Goal: Contribute content

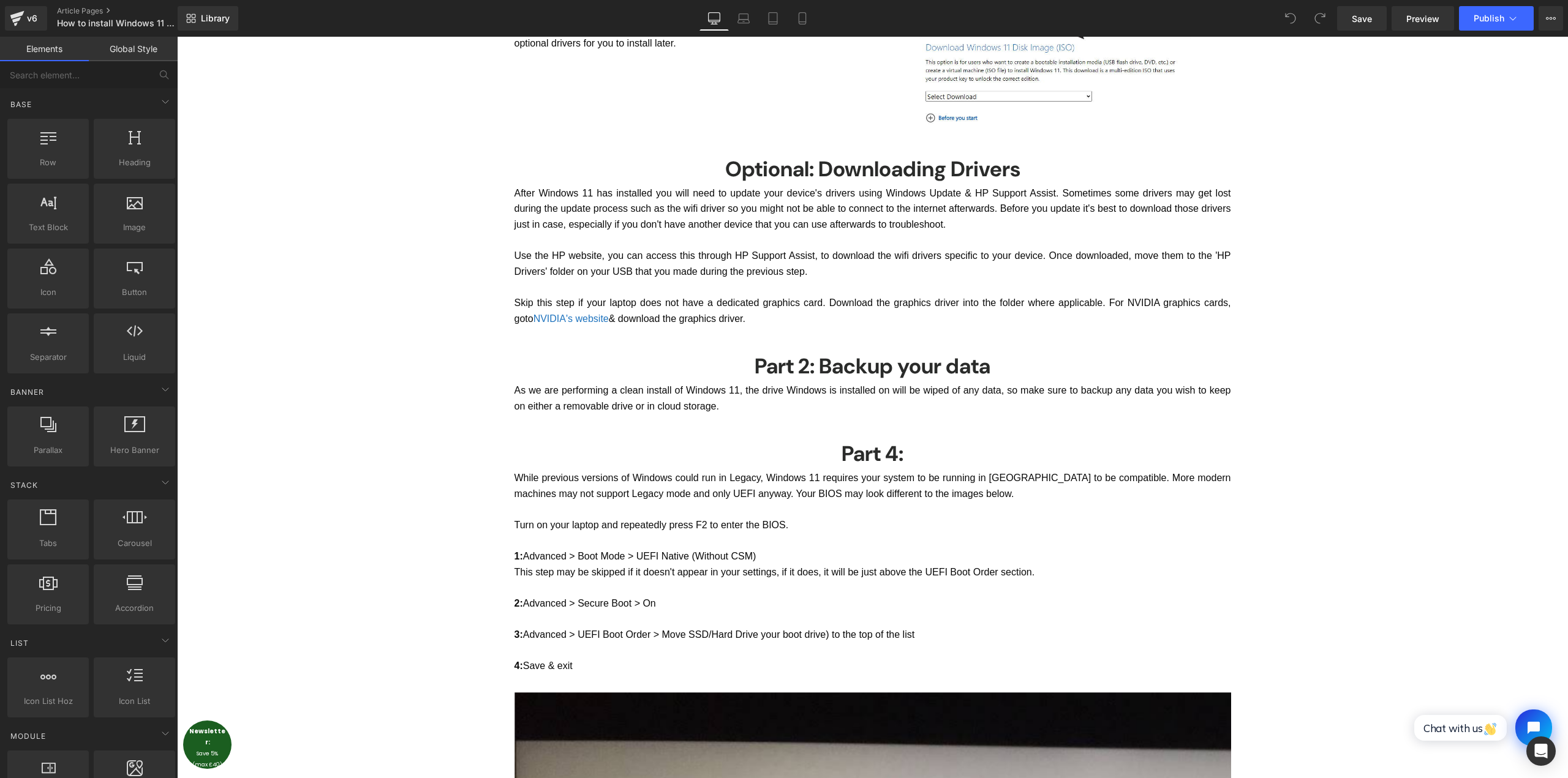
scroll to position [1286, 0]
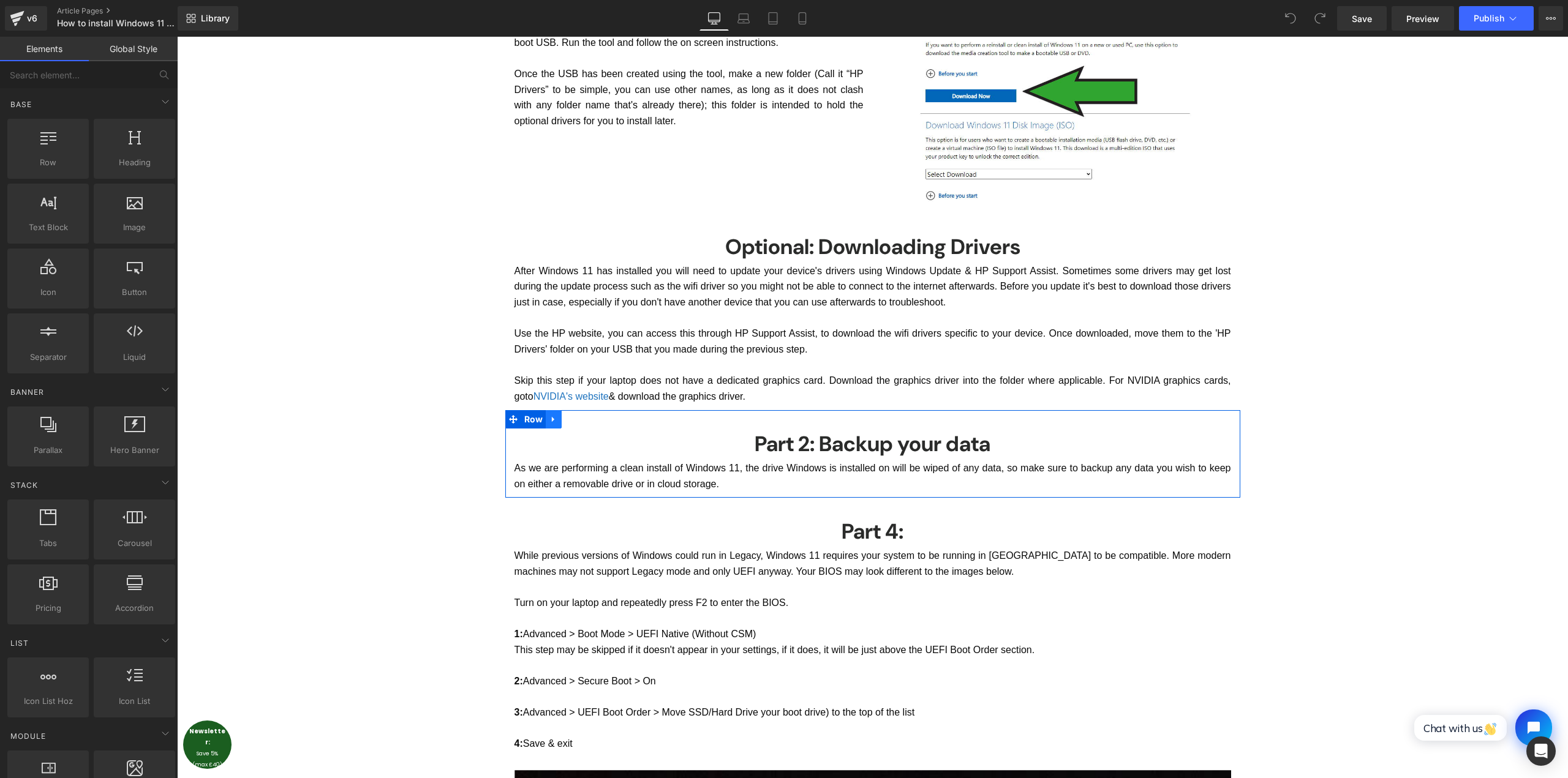
click at [552, 420] on icon at bounding box center [553, 420] width 2 height 6
click at [567, 420] on icon at bounding box center [570, 420] width 8 height 9
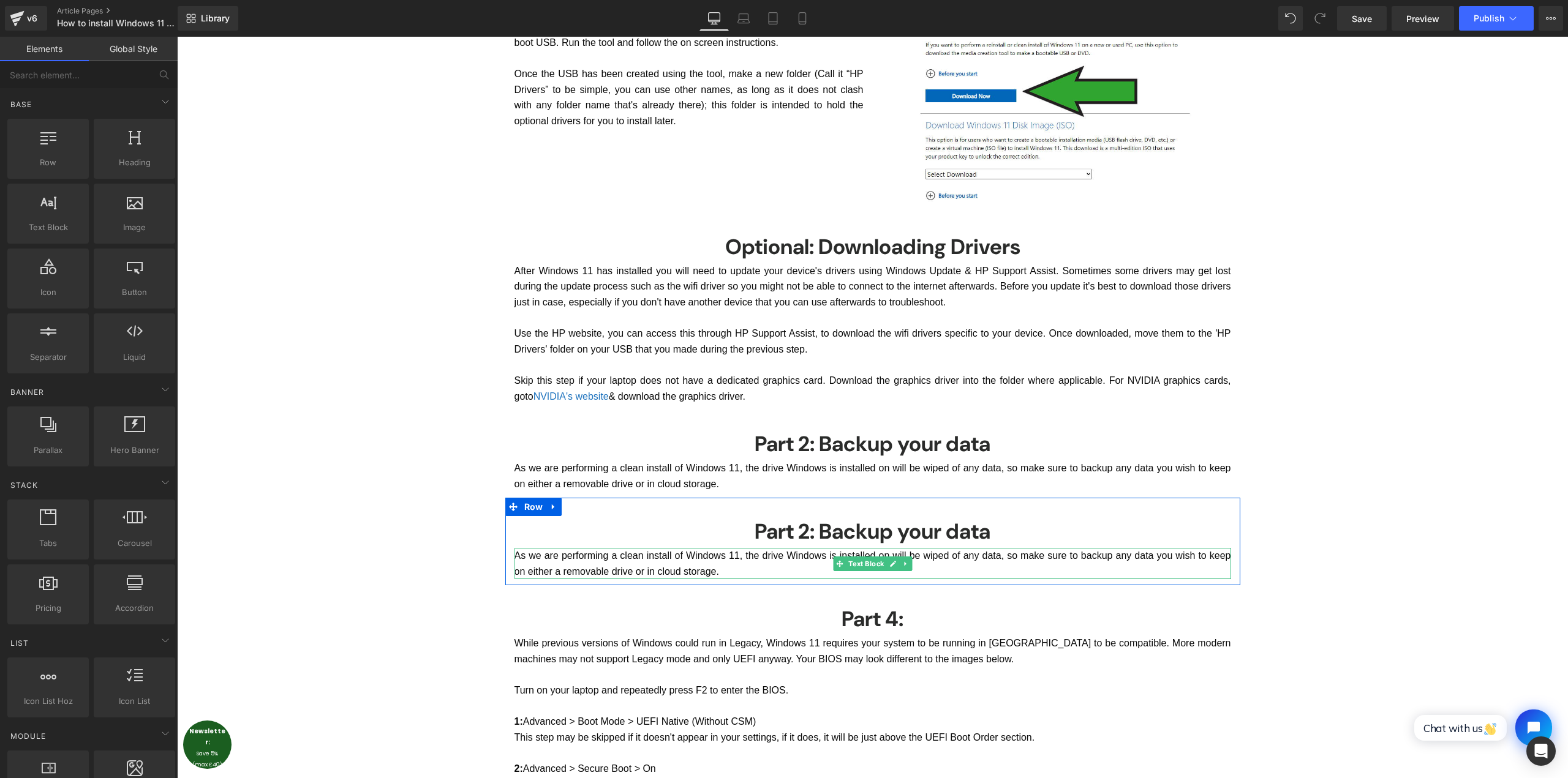
click at [822, 561] on p "As we are performing a clean install of Windows 11, the drive Windows is instal…" at bounding box center [872, 563] width 716 height 32
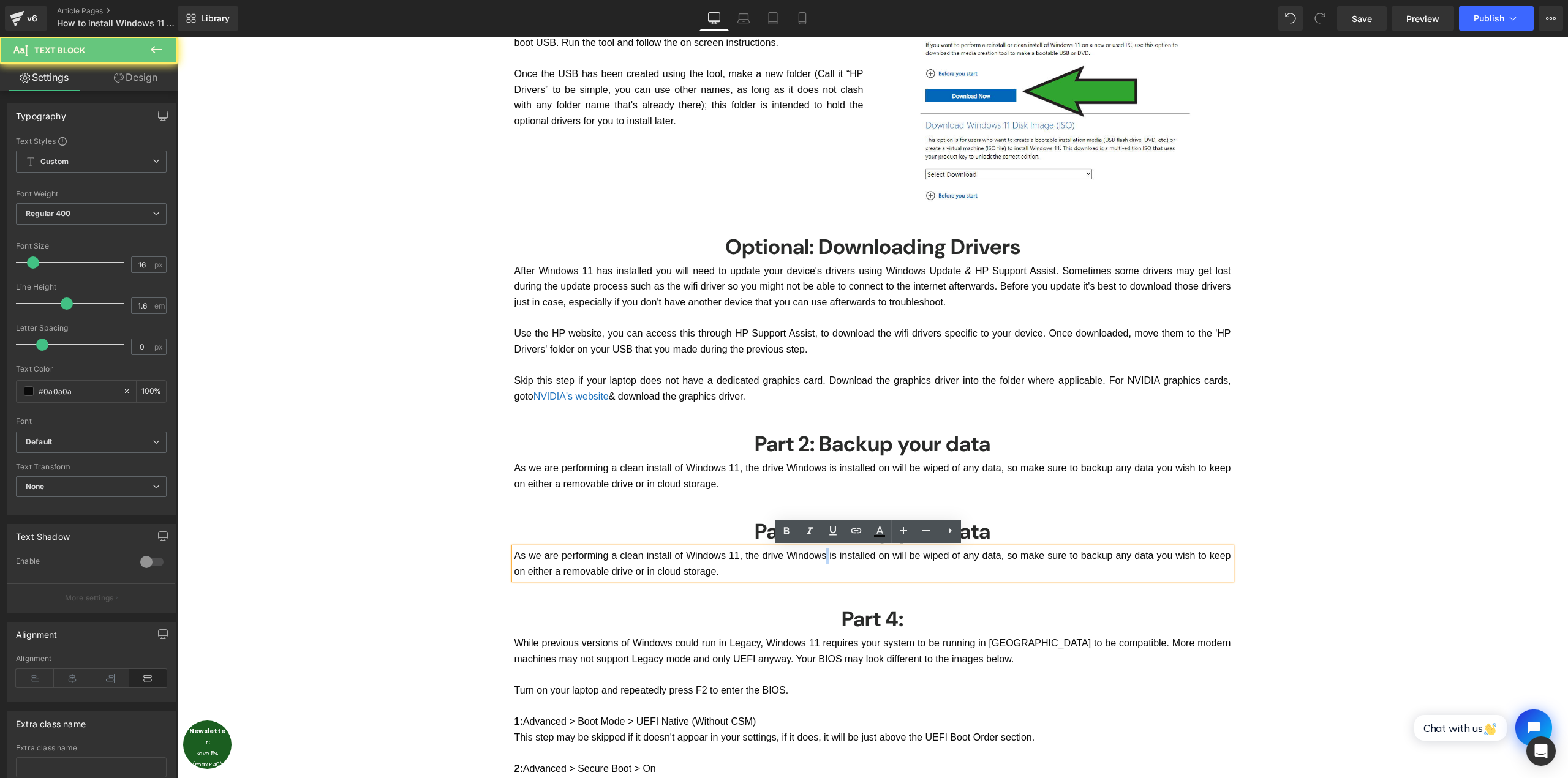
click at [822, 561] on p "As we are performing a clean install of Windows 11, the drive Windows is instal…" at bounding box center [872, 563] width 716 height 32
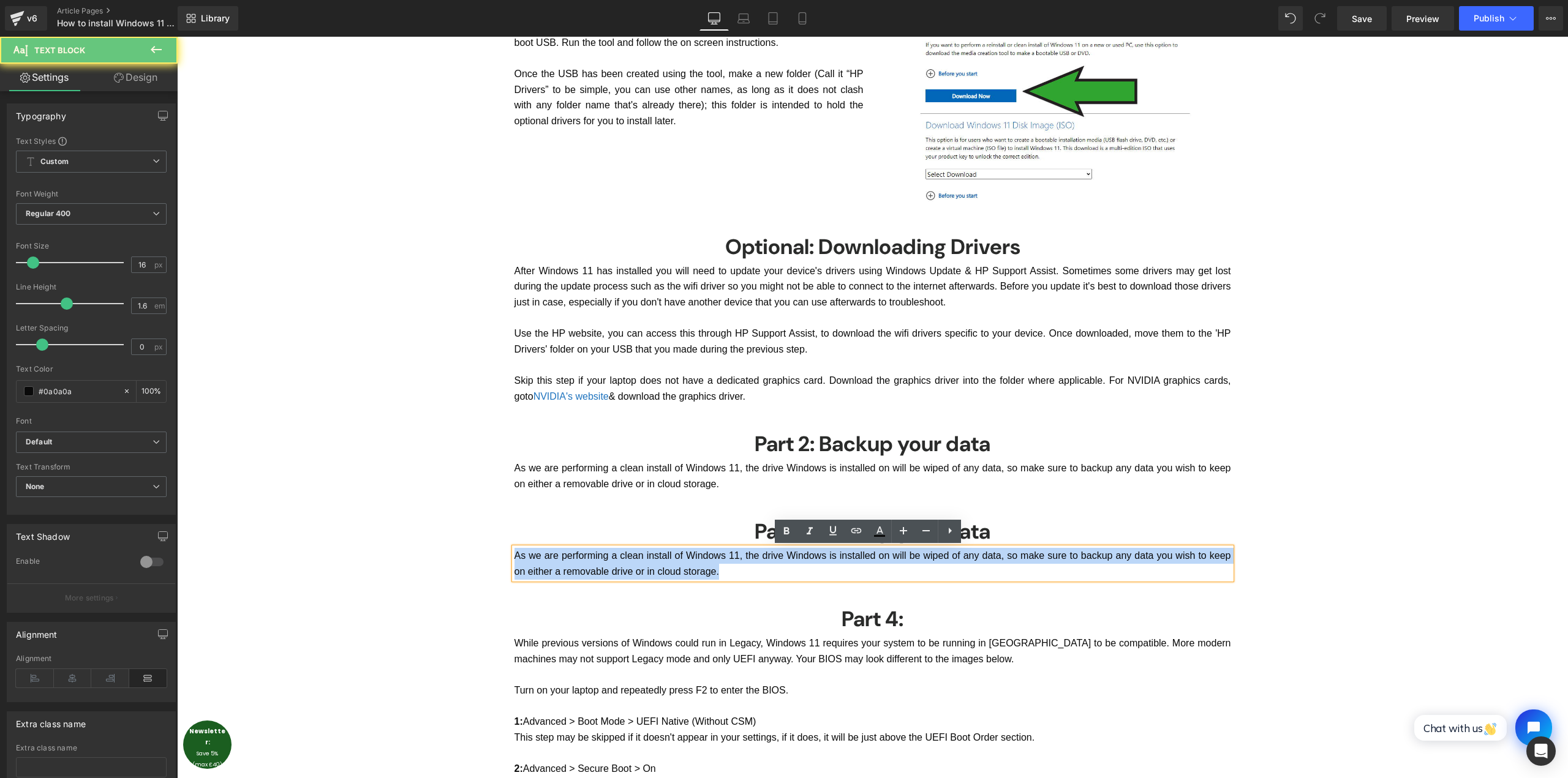
click at [822, 561] on p "As we are performing a clean install of Windows 11, the drive Windows is instal…" at bounding box center [872, 563] width 716 height 32
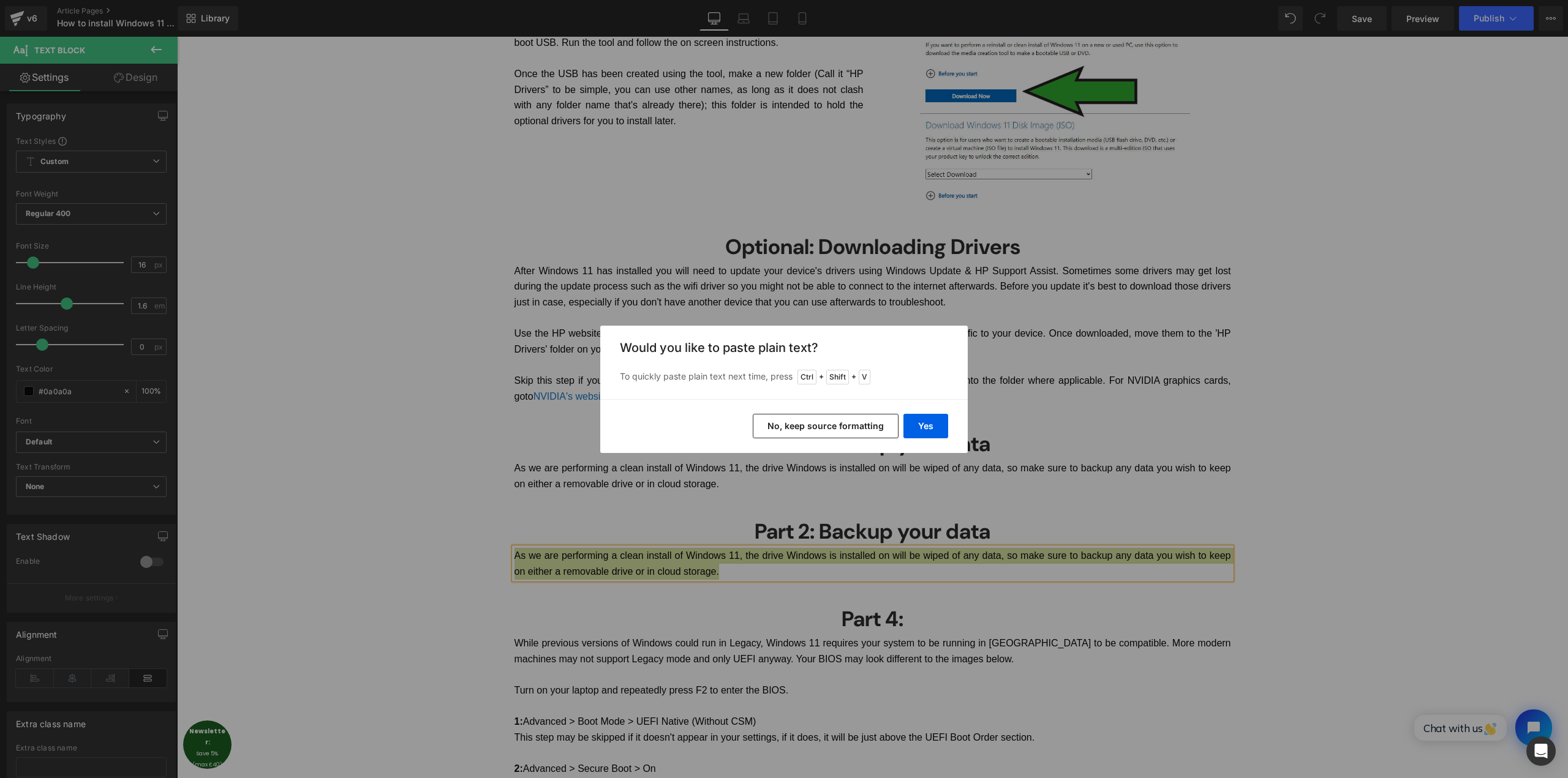
click at [841, 429] on button "No, keep source formatting" at bounding box center [826, 426] width 146 height 25
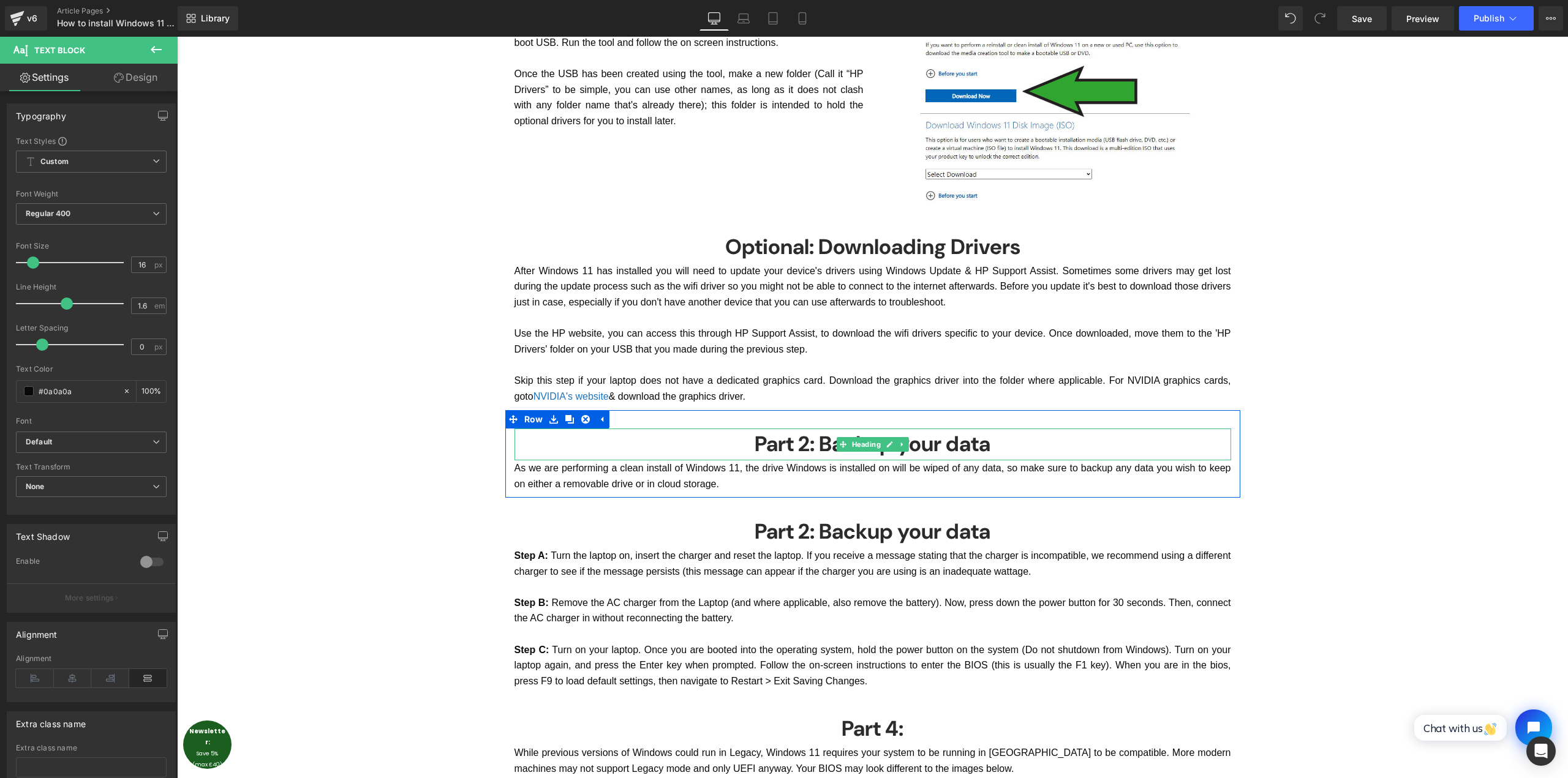
click at [980, 441] on h3 "Part 2: Backup your data" at bounding box center [872, 444] width 716 height 32
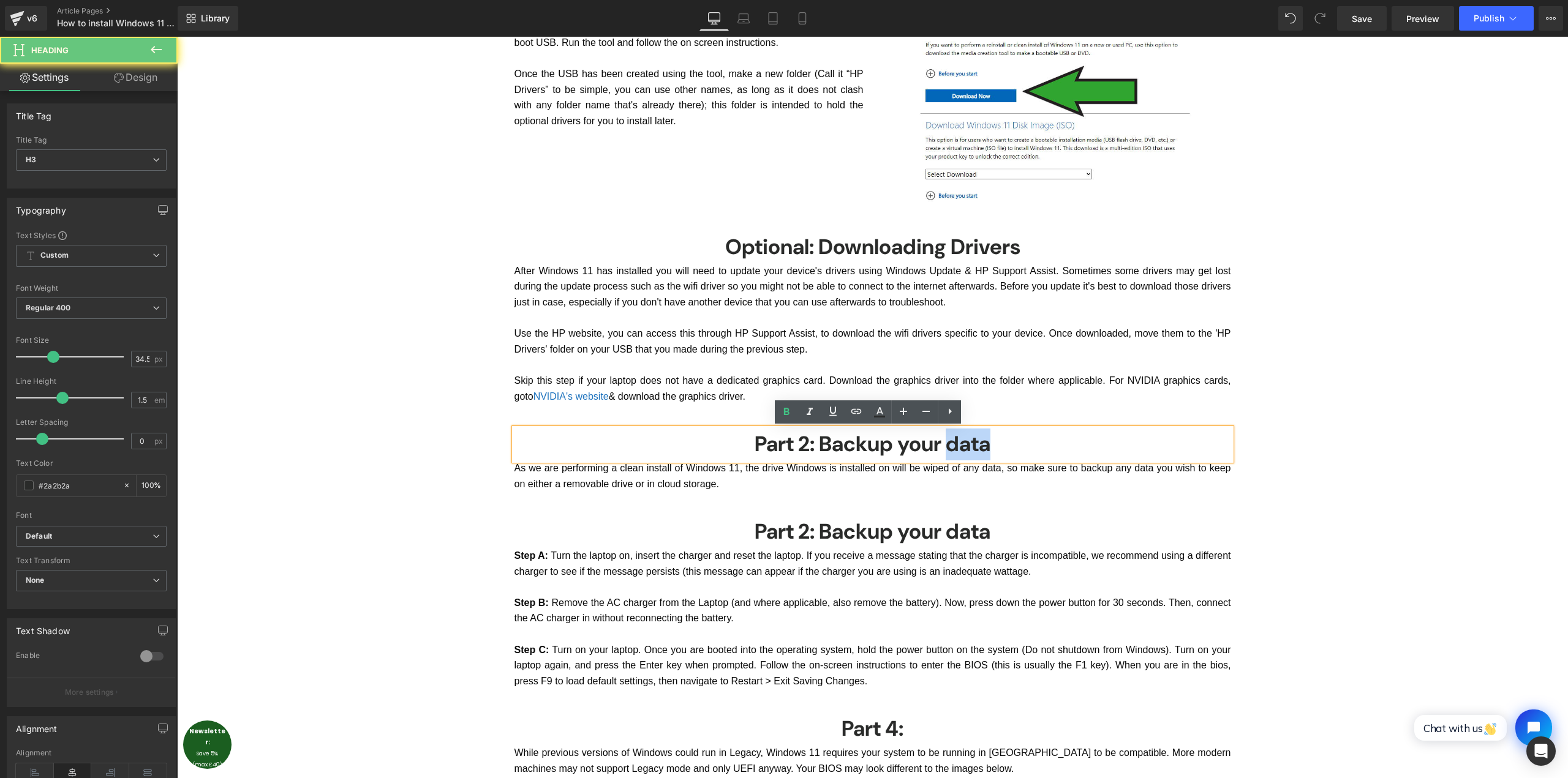
click at [980, 441] on h3 "Part 2: Backup your data" at bounding box center [872, 444] width 716 height 32
paste div
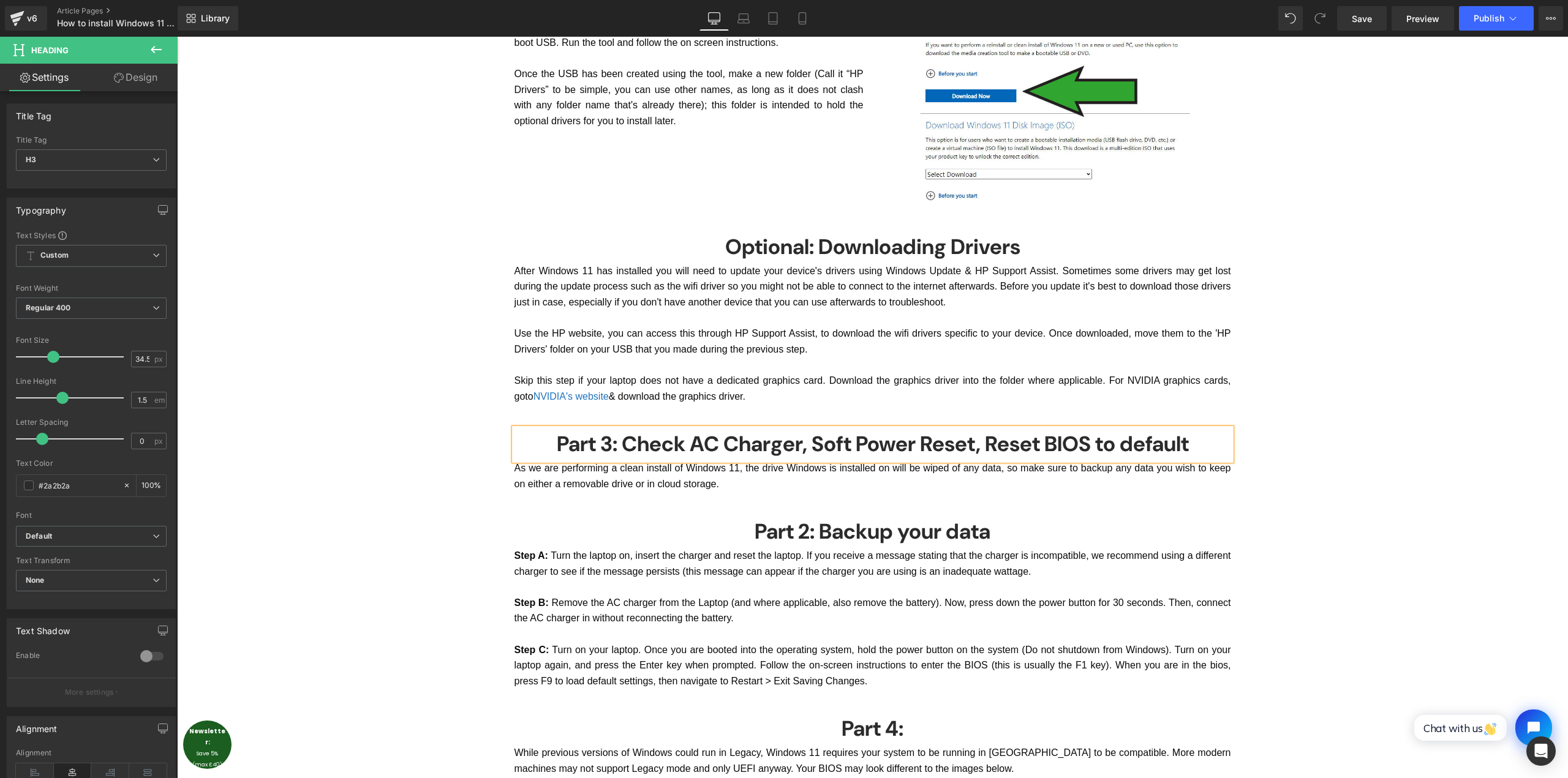
click at [1385, 441] on div "How to Install Windows 11 on a HP laptop Heading Thinking of upgrading to Windo…" at bounding box center [872, 612] width 1391 height 3366
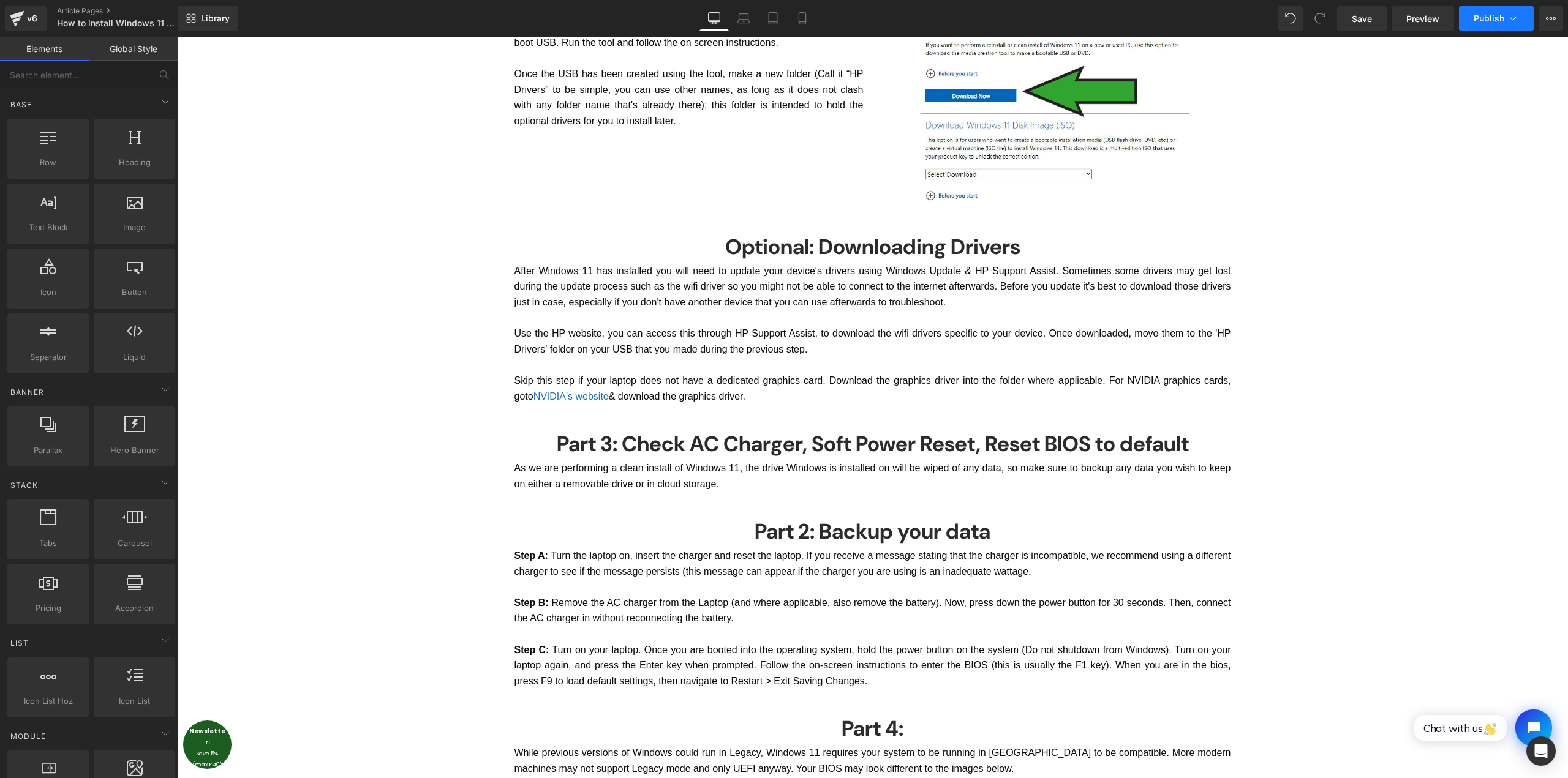
click at [1493, 20] on span "Publish" at bounding box center [1489, 18] width 31 height 10
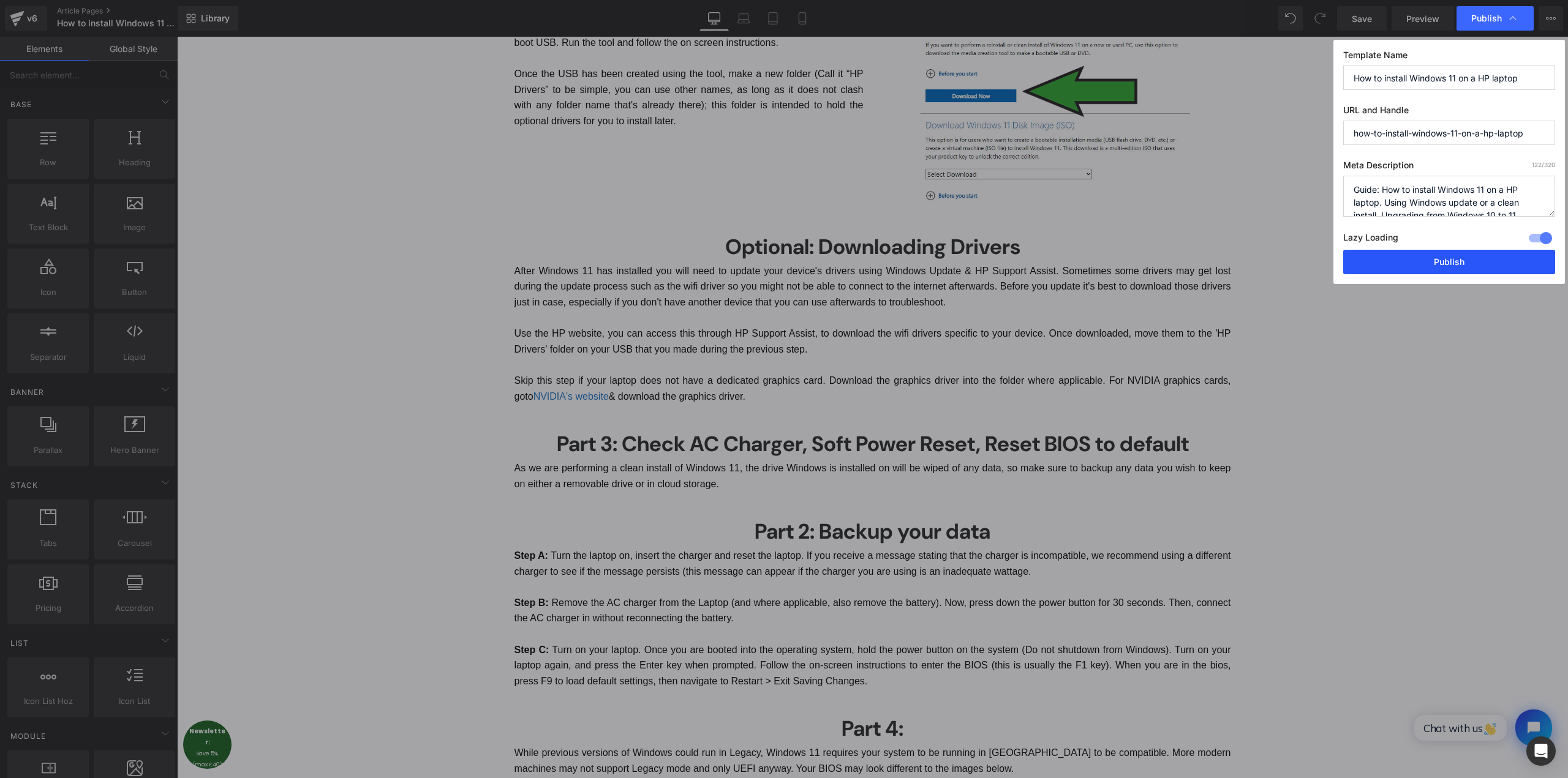
click at [1427, 265] on button "Publish" at bounding box center [1449, 262] width 212 height 25
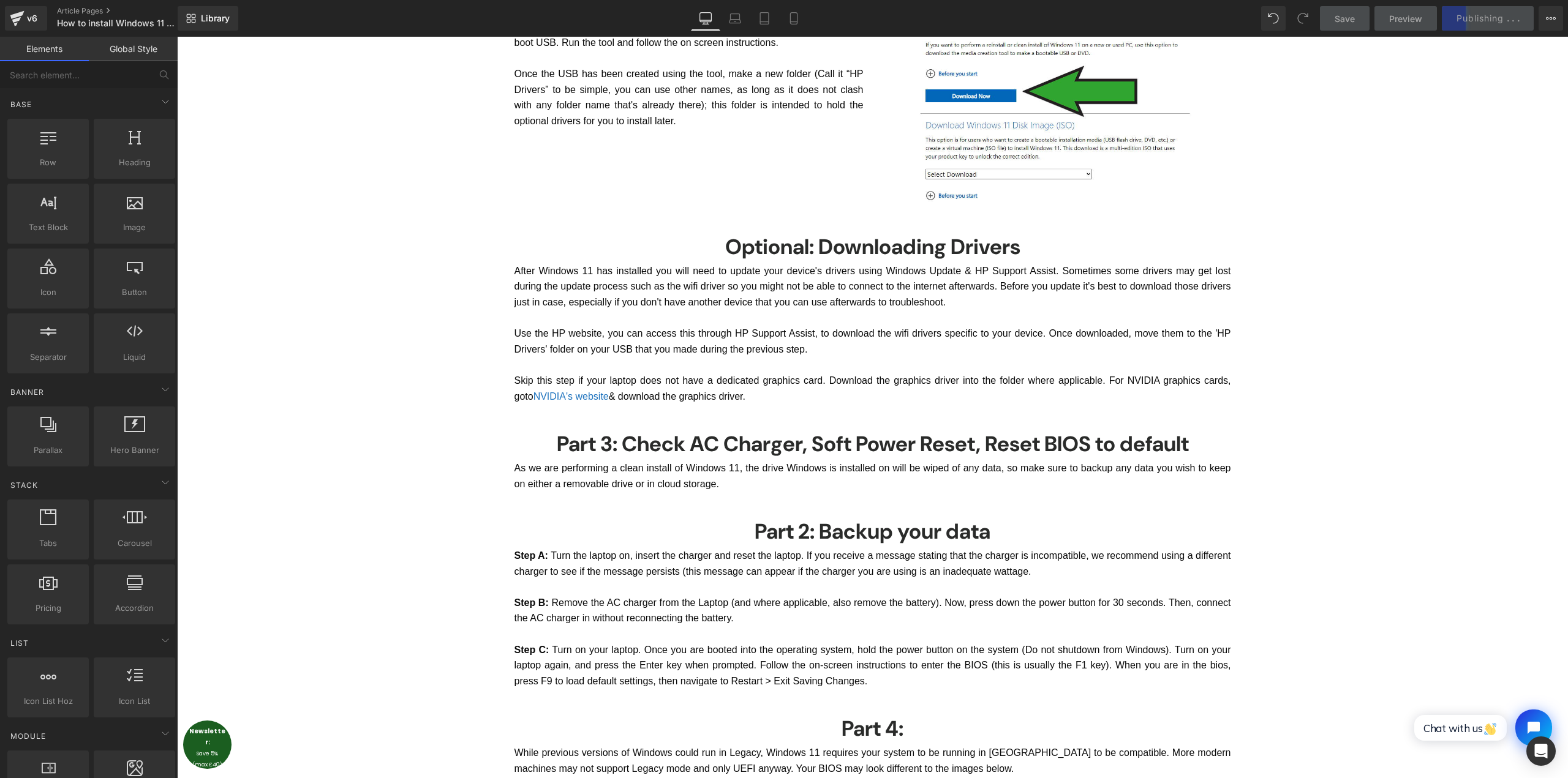
click at [398, 452] on div "How to Install Windows 11 on a HP laptop Heading Thinking of upgrading to Windo…" at bounding box center [872, 612] width 1391 height 3366
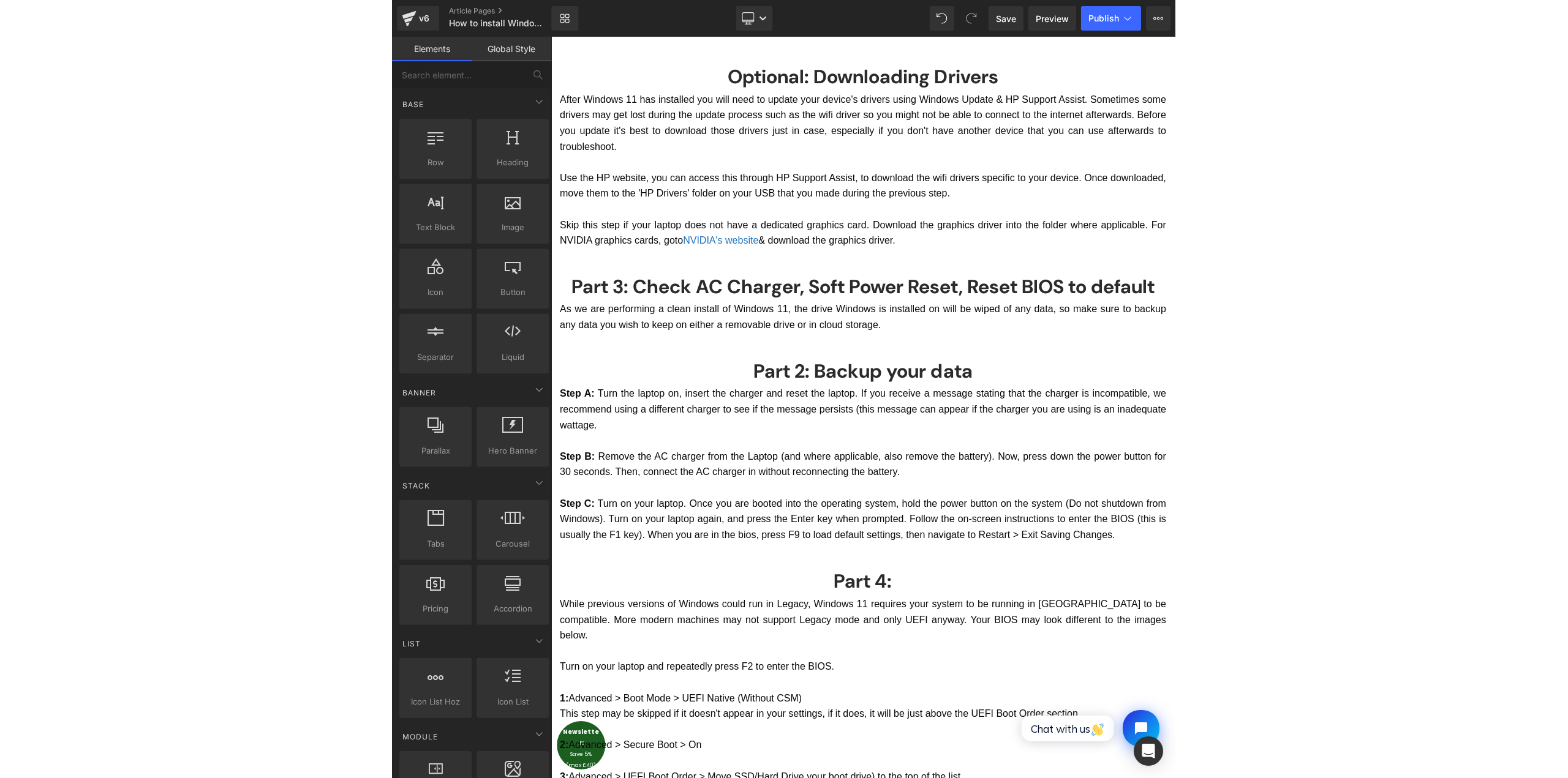
scroll to position [1409, 0]
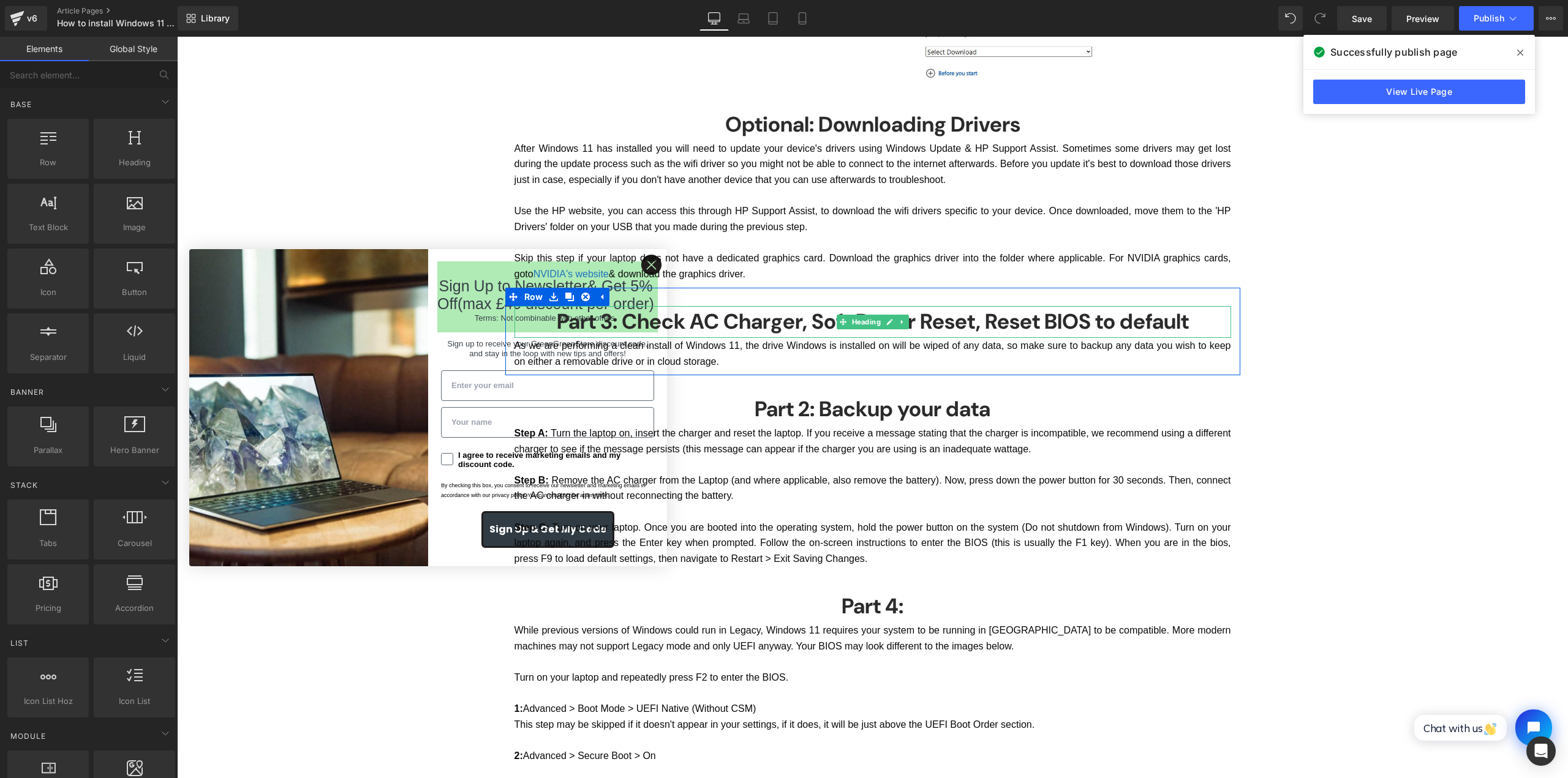
click at [956, 321] on h3 "Part 3: Check AC Charger, Soft Power Reset, Reset BIOS to default" at bounding box center [872, 321] width 716 height 32
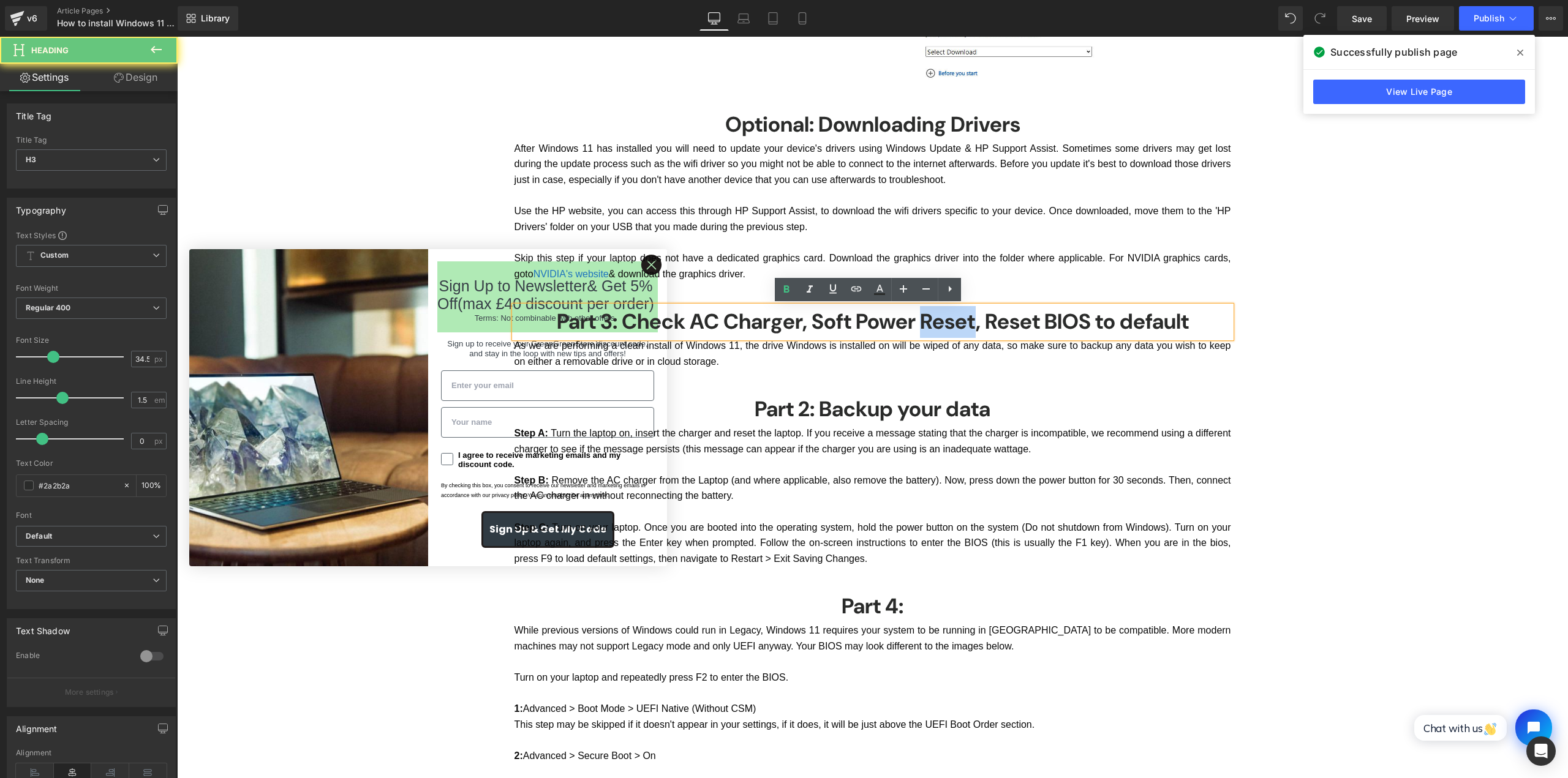
click at [956, 321] on h3 "Part 3: Check AC Charger, Soft Power Reset, Reset BIOS to default" at bounding box center [872, 321] width 716 height 32
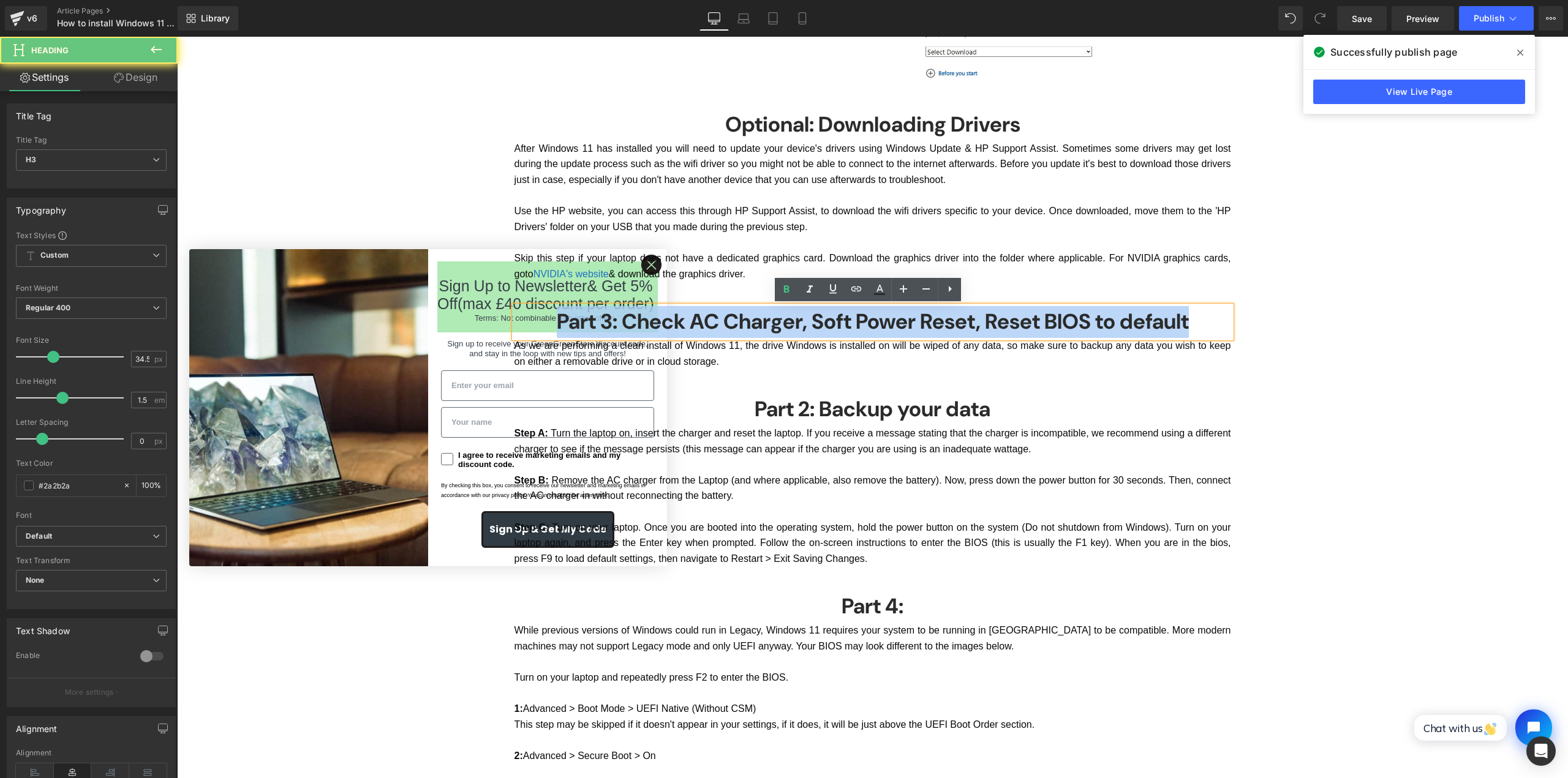
click at [956, 321] on h3 "Part 3: Check AC Charger, Soft Power Reset, Reset BIOS to default" at bounding box center [872, 321] width 716 height 32
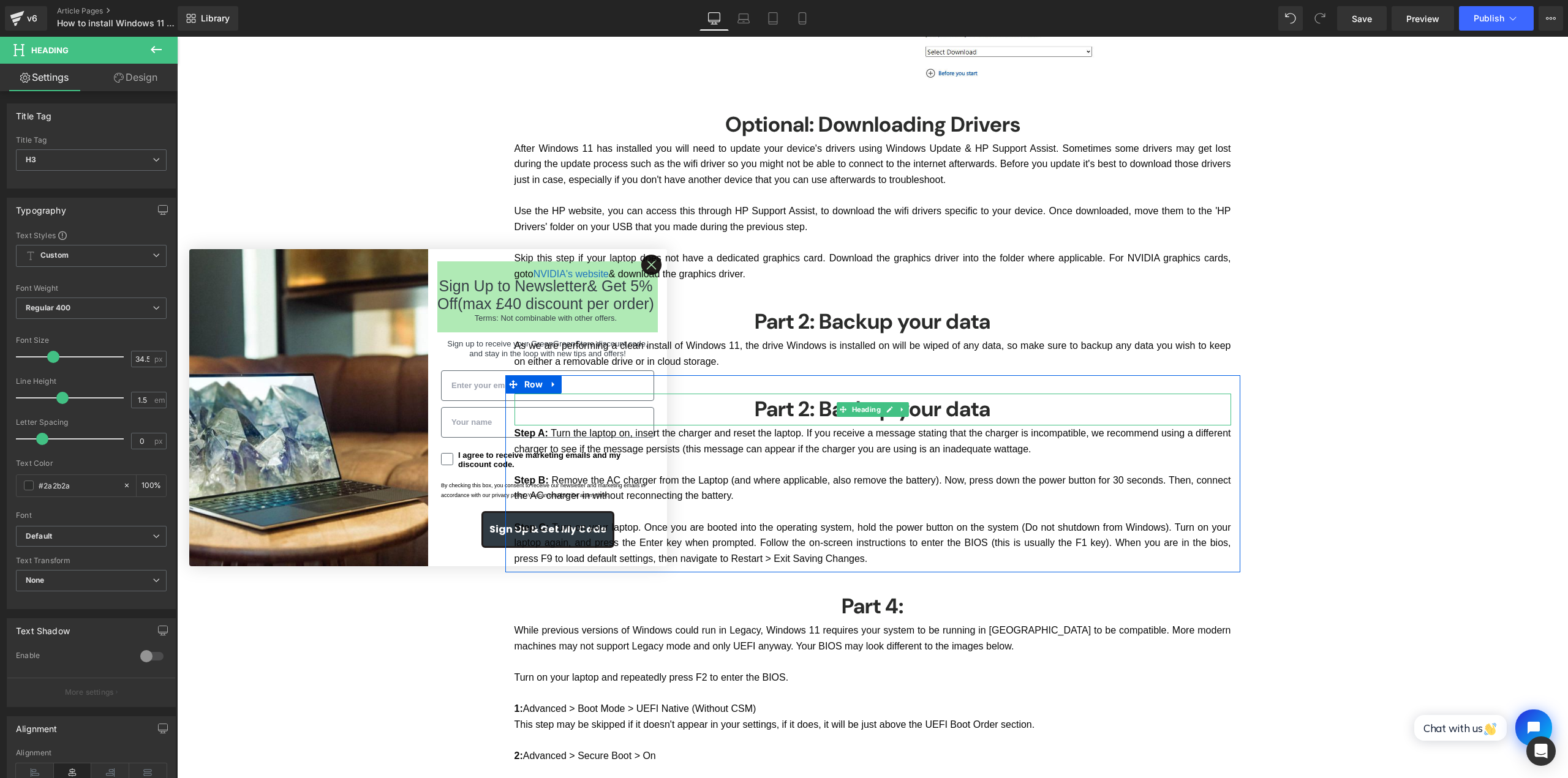
click at [962, 403] on h3 "Part 2: Backup your data" at bounding box center [872, 409] width 716 height 32
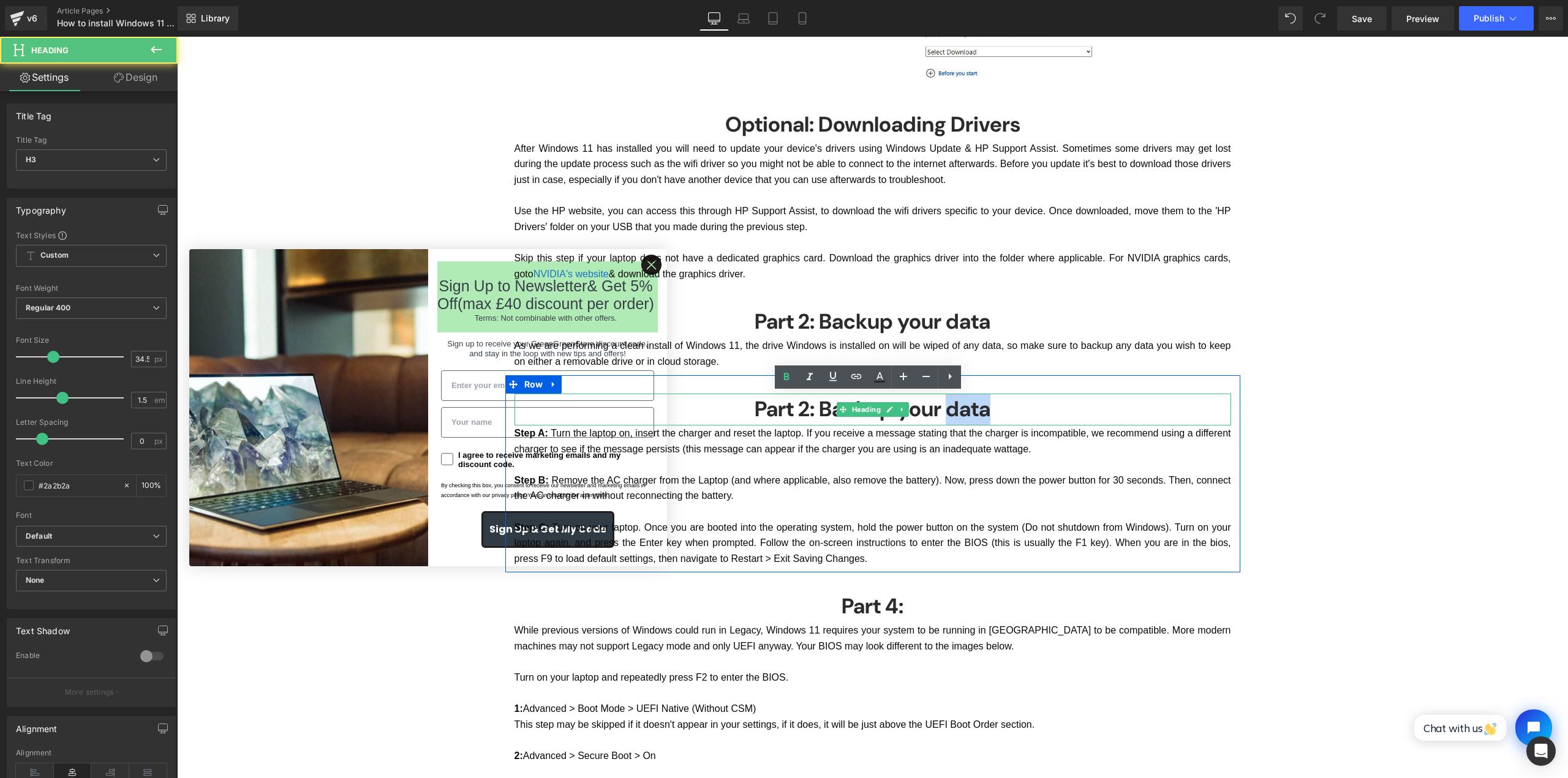
click at [962, 403] on h3 "Part 2: Backup your data" at bounding box center [872, 409] width 716 height 32
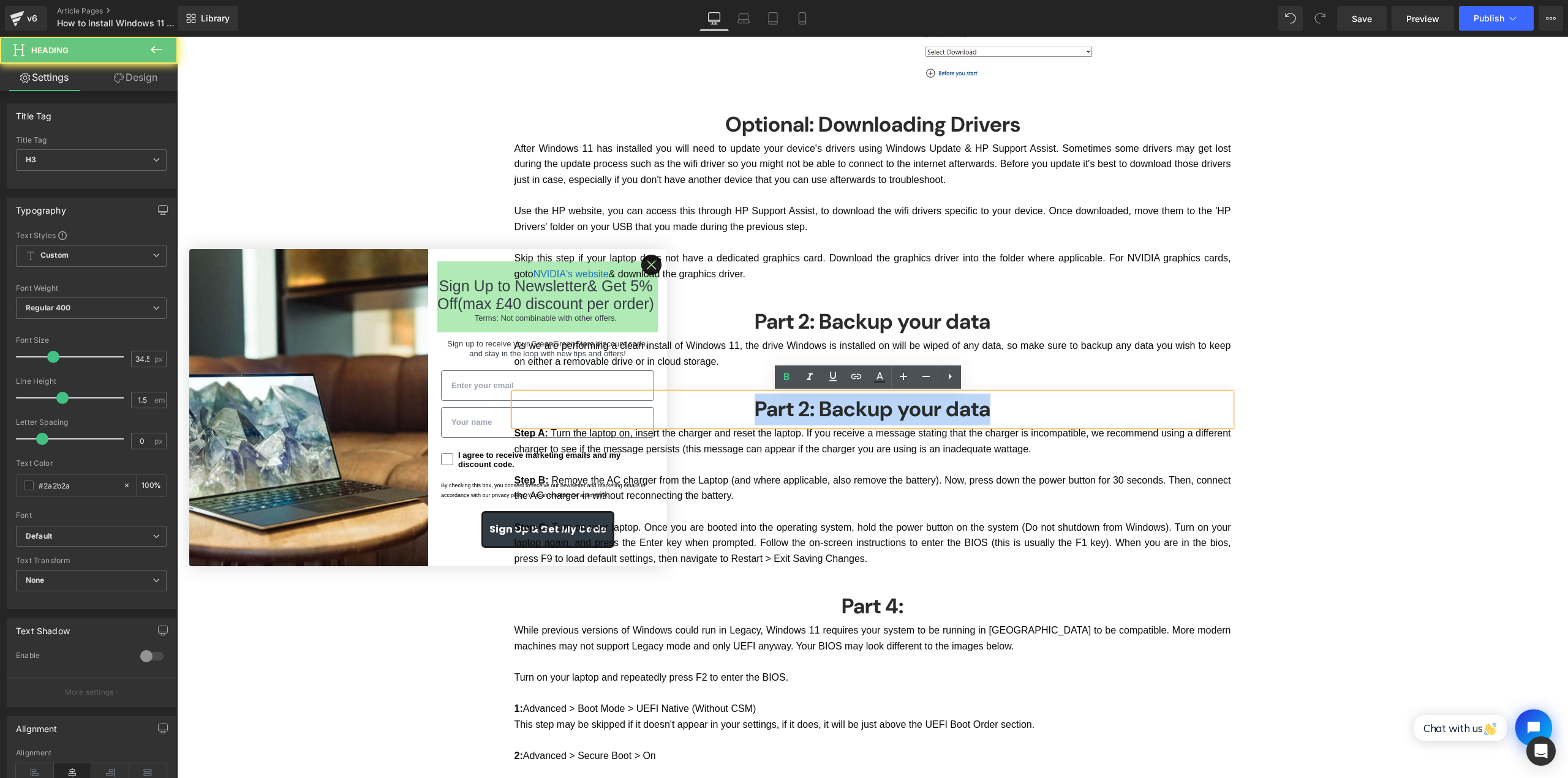
click at [963, 403] on h3 "Part 2: Backup your data" at bounding box center [872, 409] width 716 height 32
paste div
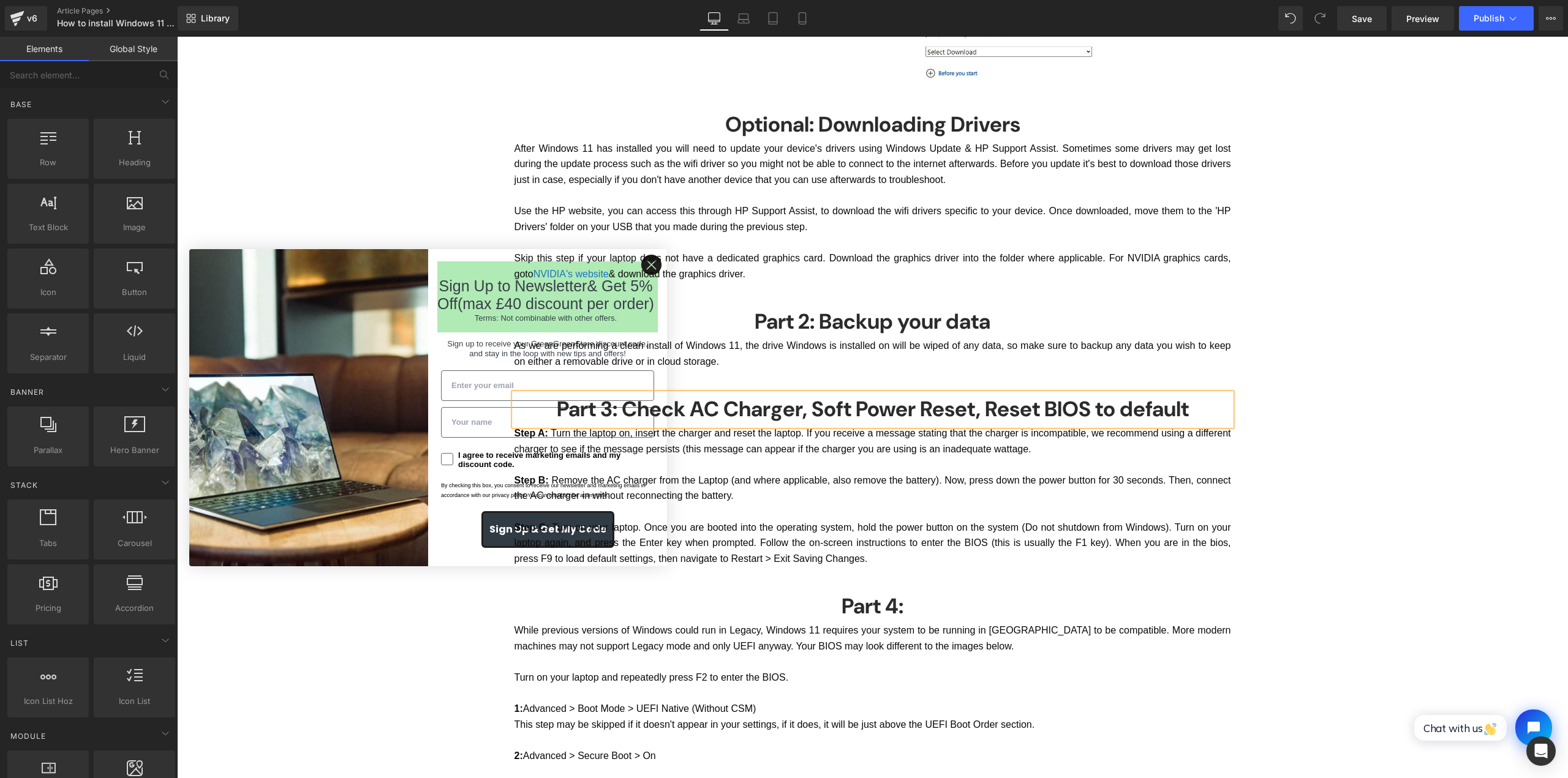
click at [1401, 407] on div "How to Install Windows 11 on a HP laptop Heading Thinking of upgrading to Windo…" at bounding box center [872, 490] width 1391 height 3366
click at [1507, 24] on icon at bounding box center [1512, 18] width 12 height 12
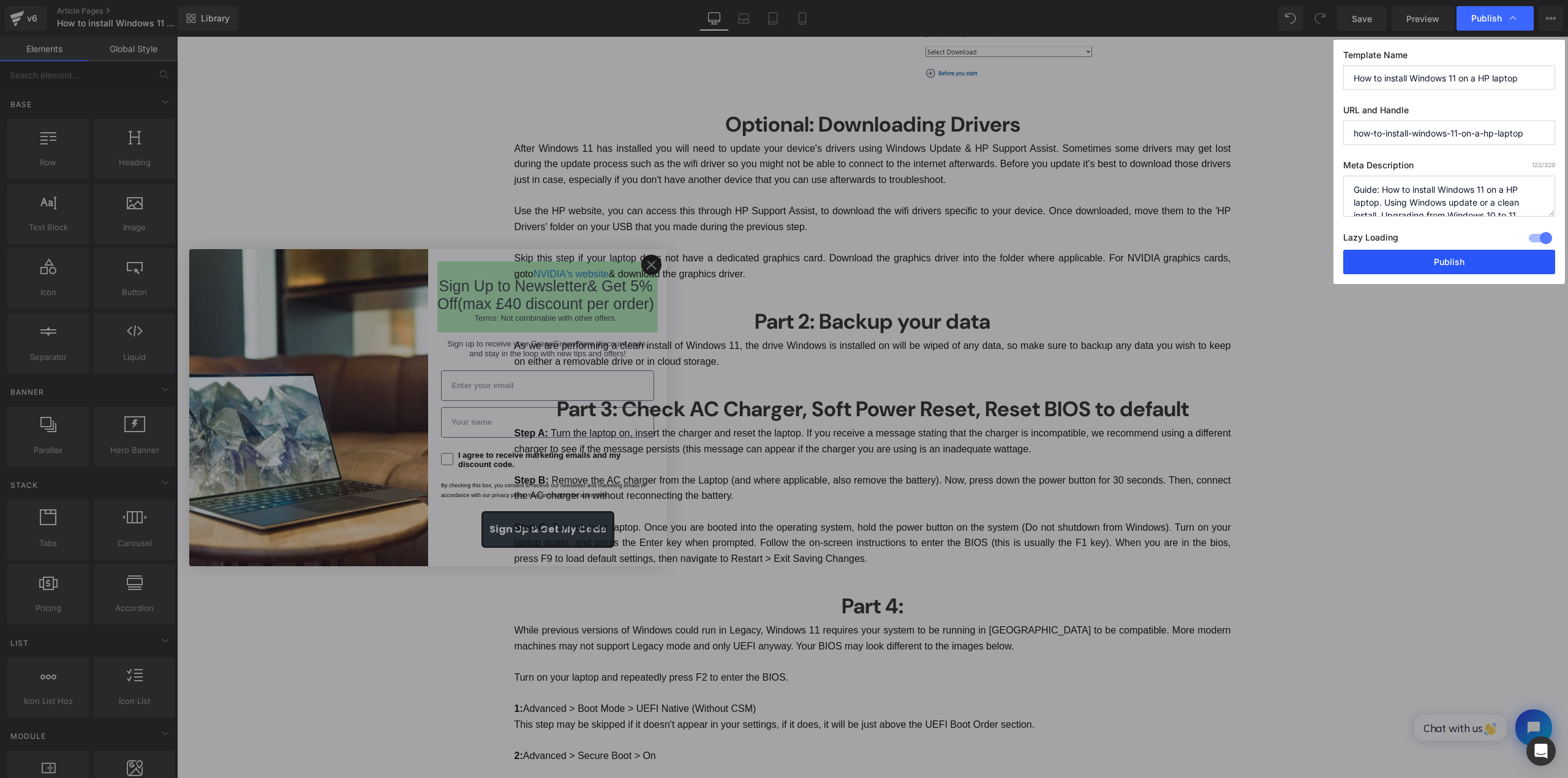
click at [1418, 260] on button "Publish" at bounding box center [1449, 262] width 212 height 25
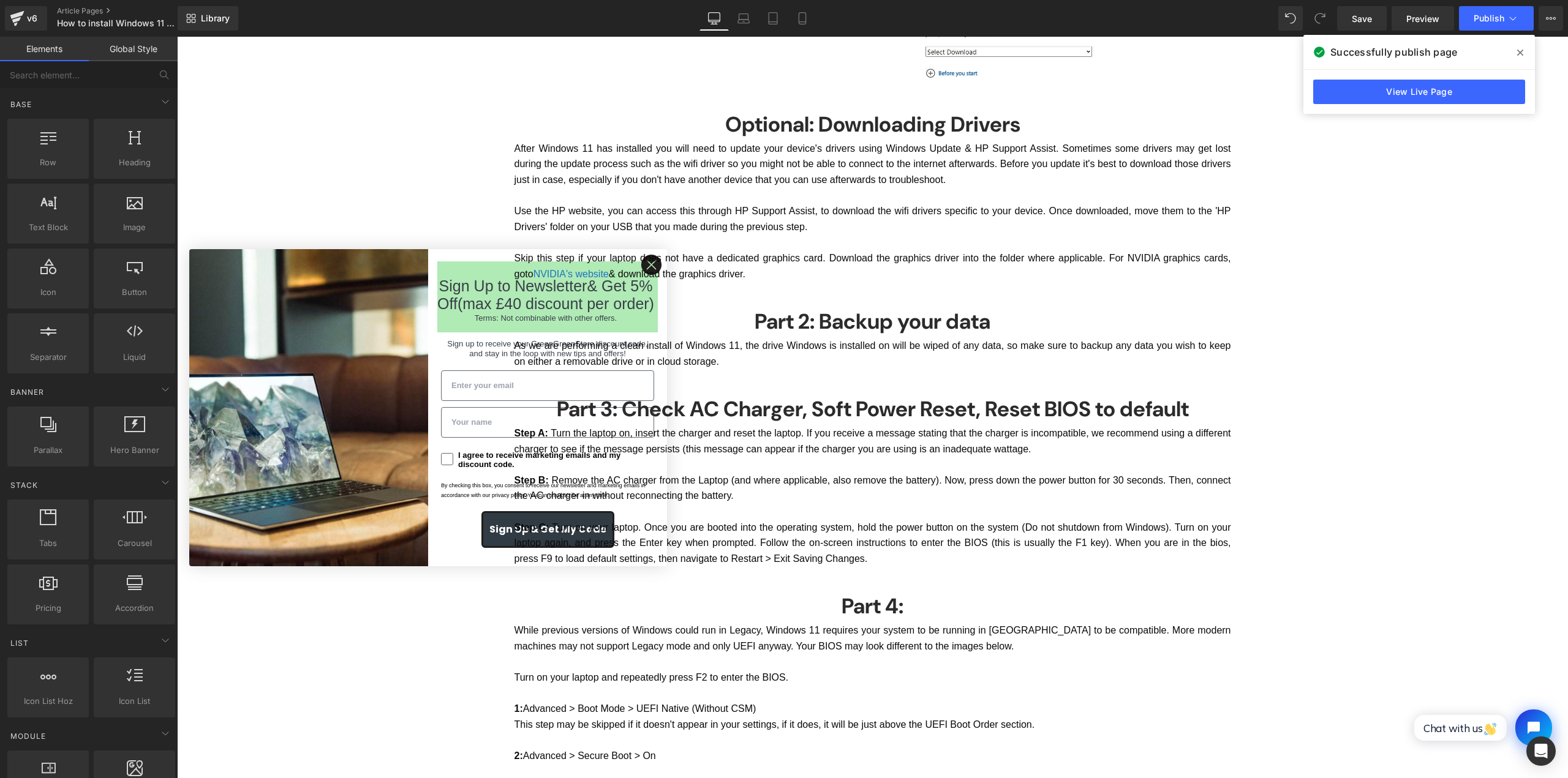
click at [1514, 335] on div "How to Install Windows 11 on a HP laptop Heading Thinking of upgrading to Windo…" at bounding box center [872, 490] width 1391 height 3366
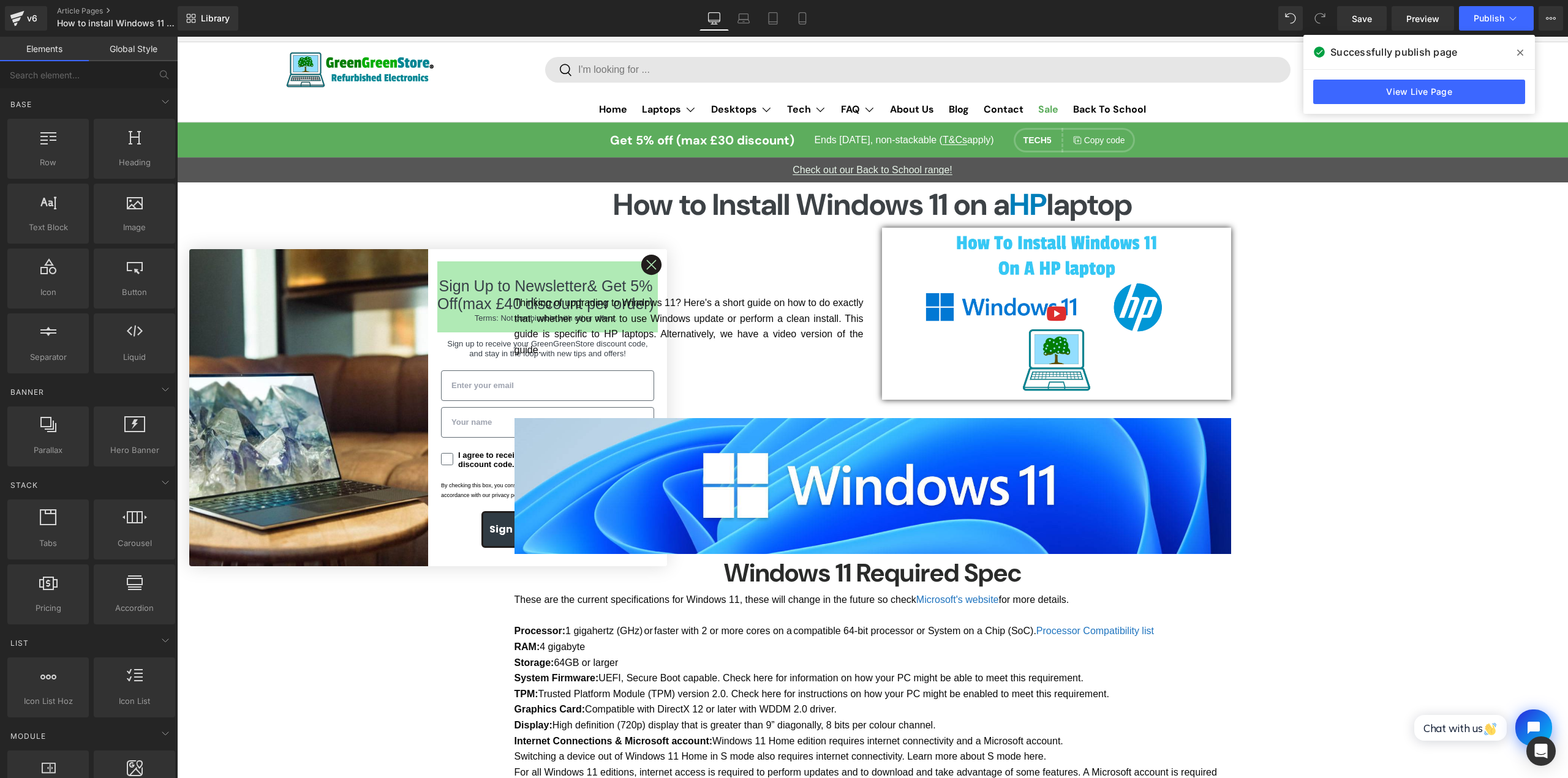
scroll to position [0, 0]
